Goal: Information Seeking & Learning: Learn about a topic

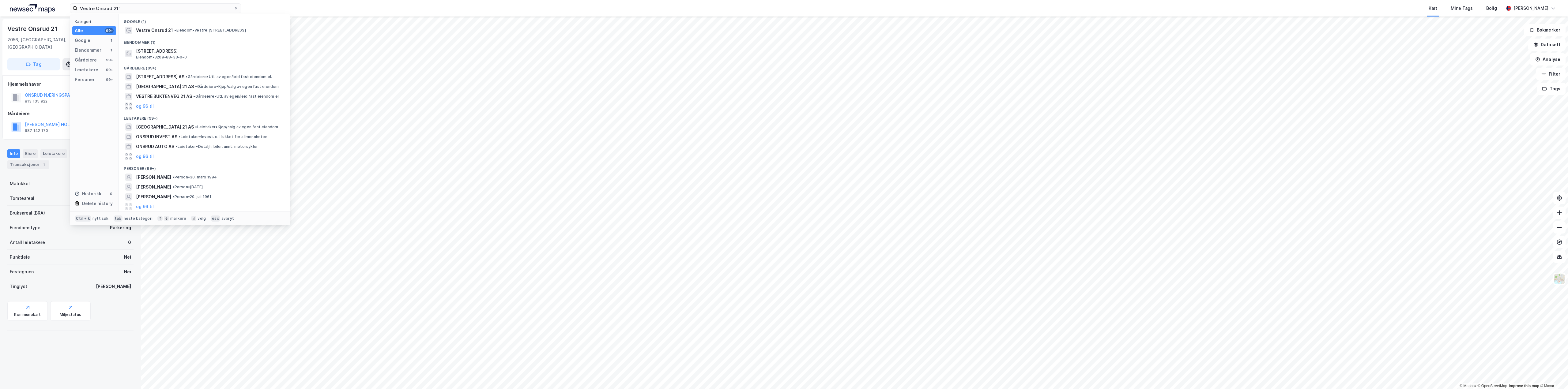
click at [68, 12] on div "Vestre Onsrud 21' Kategori Alle 99+ Google 1 Eiendommer 1 Gårdeiere 99+ Leietak…" at bounding box center [784, 8] width 1568 height 17
type input "WAABERG EIENDOM AS"
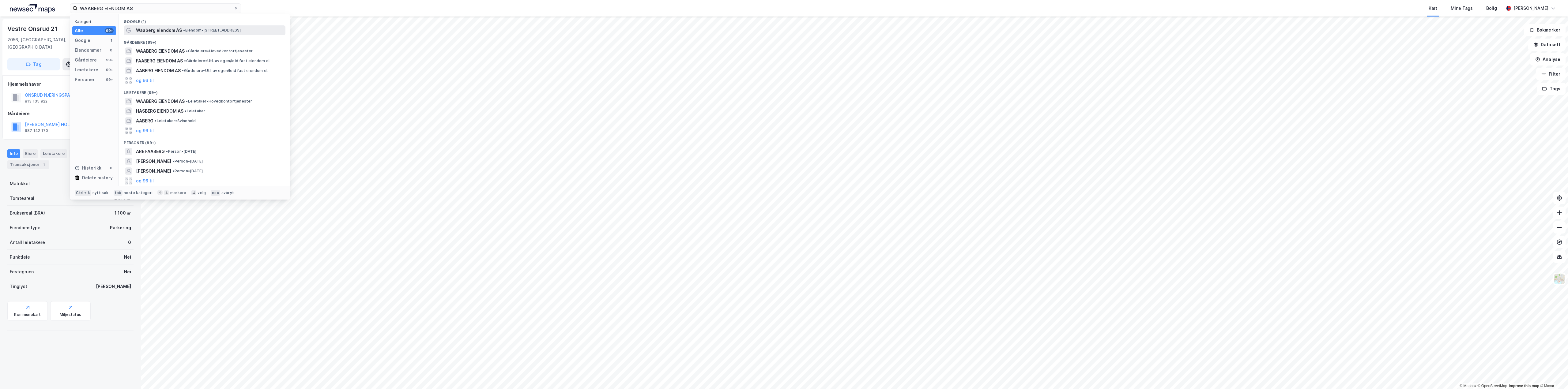
click at [155, 29] on span "Waaberg eiendom AS" at bounding box center [159, 30] width 46 height 7
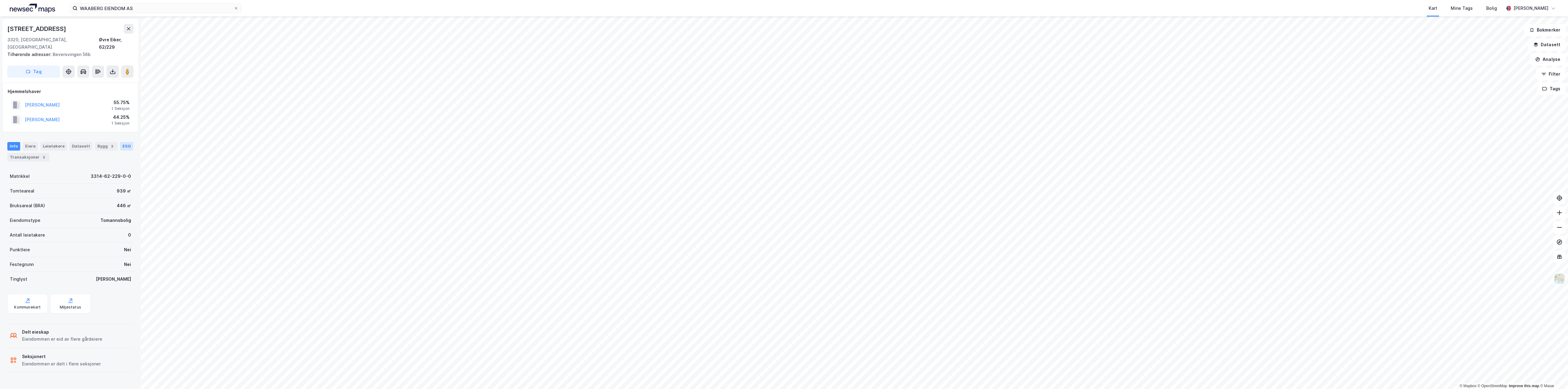
click at [120, 142] on div "ESG" at bounding box center [126, 146] width 13 height 8
